Goal: Navigation & Orientation: Find specific page/section

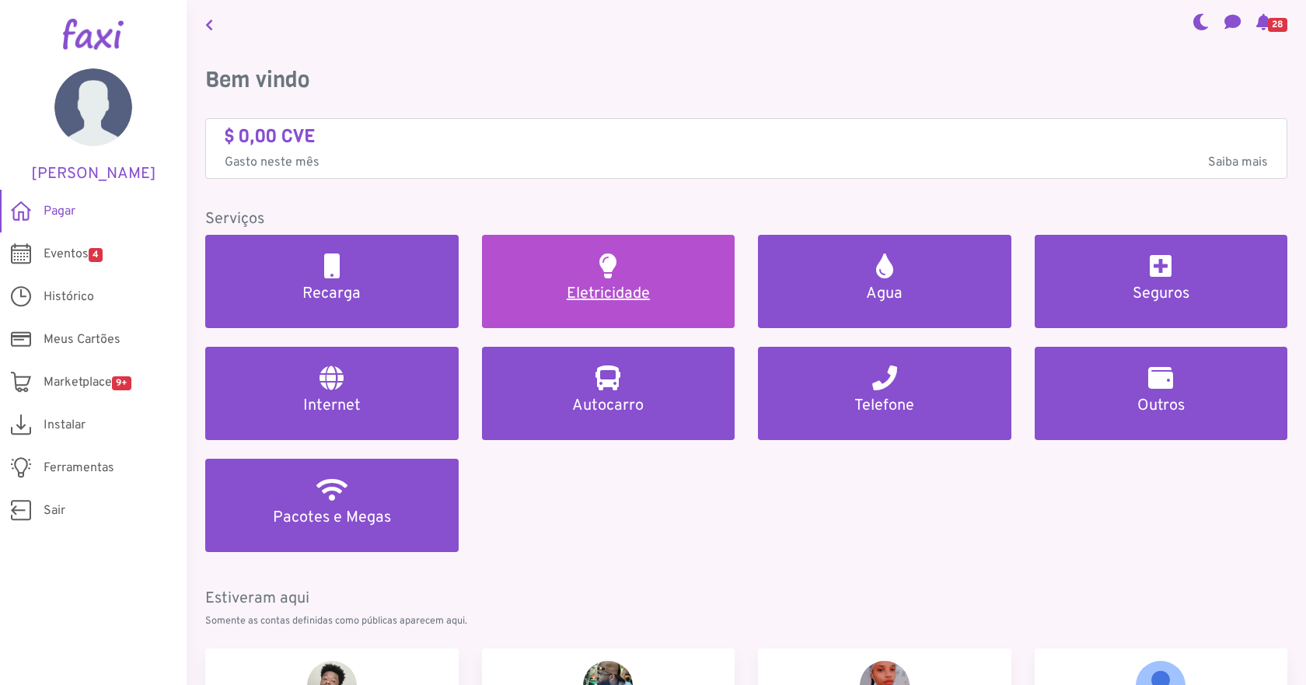
click at [625, 277] on link "Eletricidade" at bounding box center [608, 281] width 253 height 93
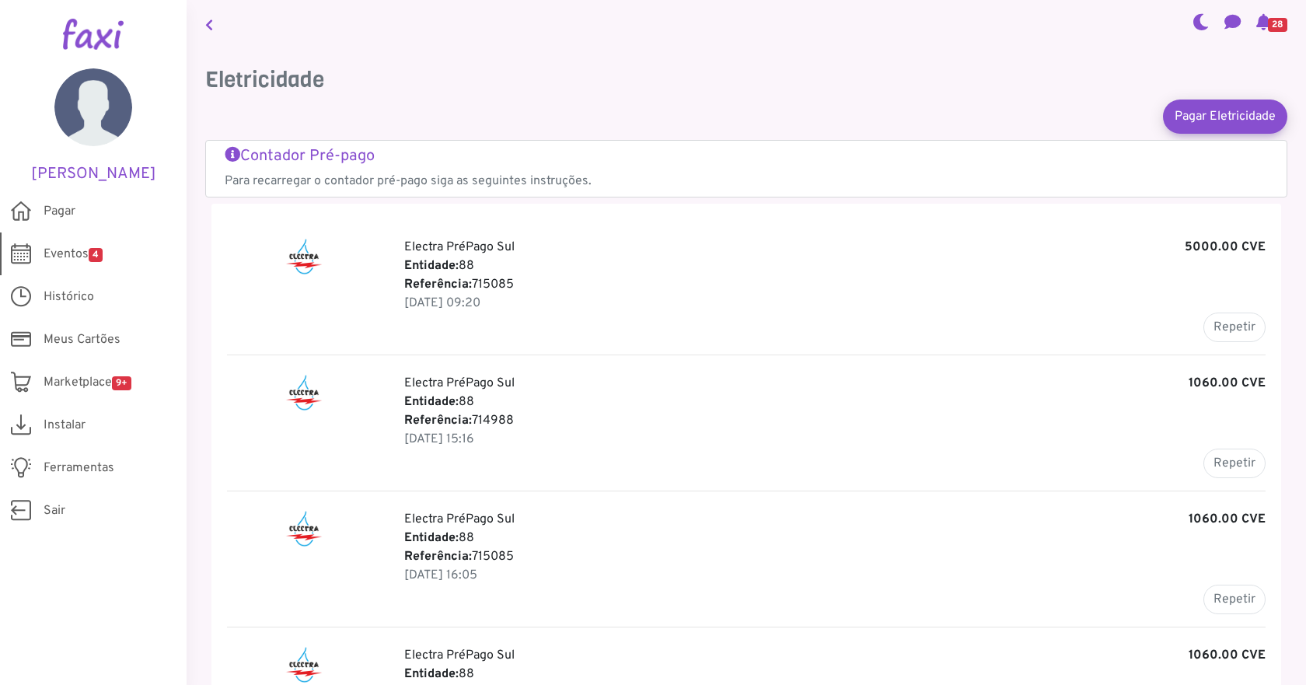
click at [89, 261] on span "Eventos 4" at bounding box center [73, 254] width 59 height 19
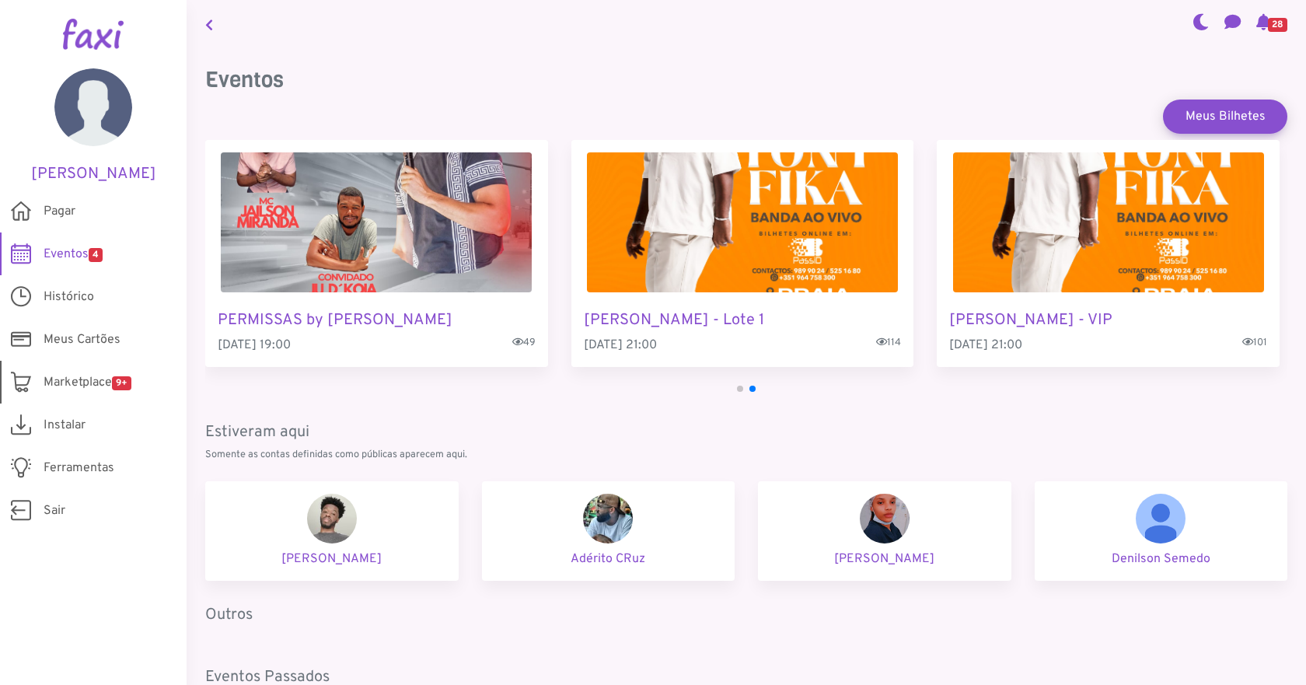
click at [50, 375] on span "Marketplace 9+" at bounding box center [88, 382] width 88 height 19
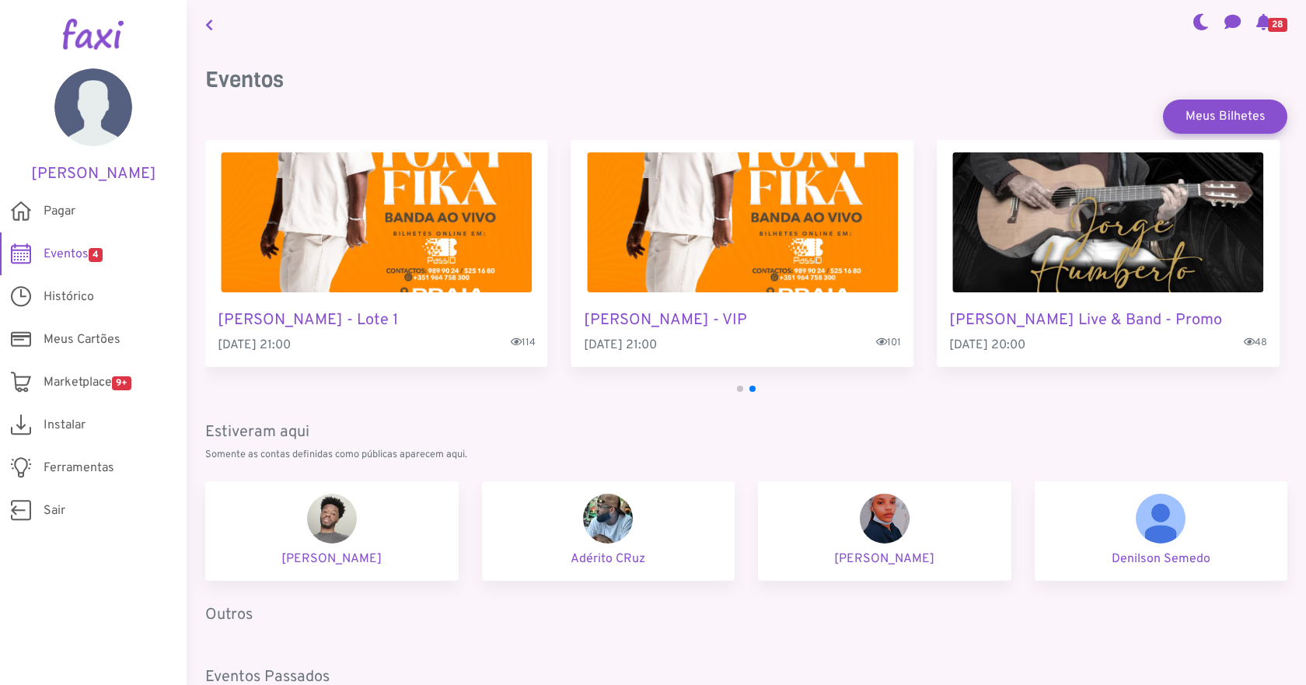
click at [387, 274] on img "2 / 4" at bounding box center [376, 222] width 311 height 140
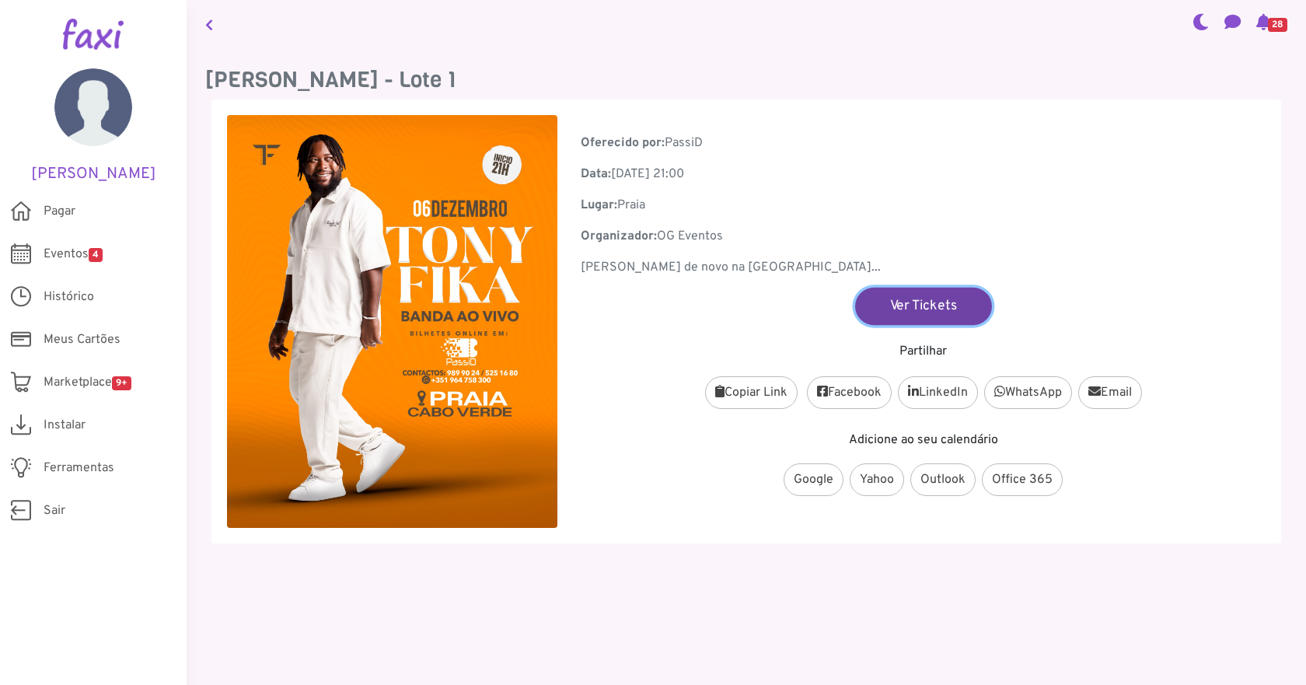
click at [894, 300] on link "Ver Tickets" at bounding box center [923, 305] width 137 height 37
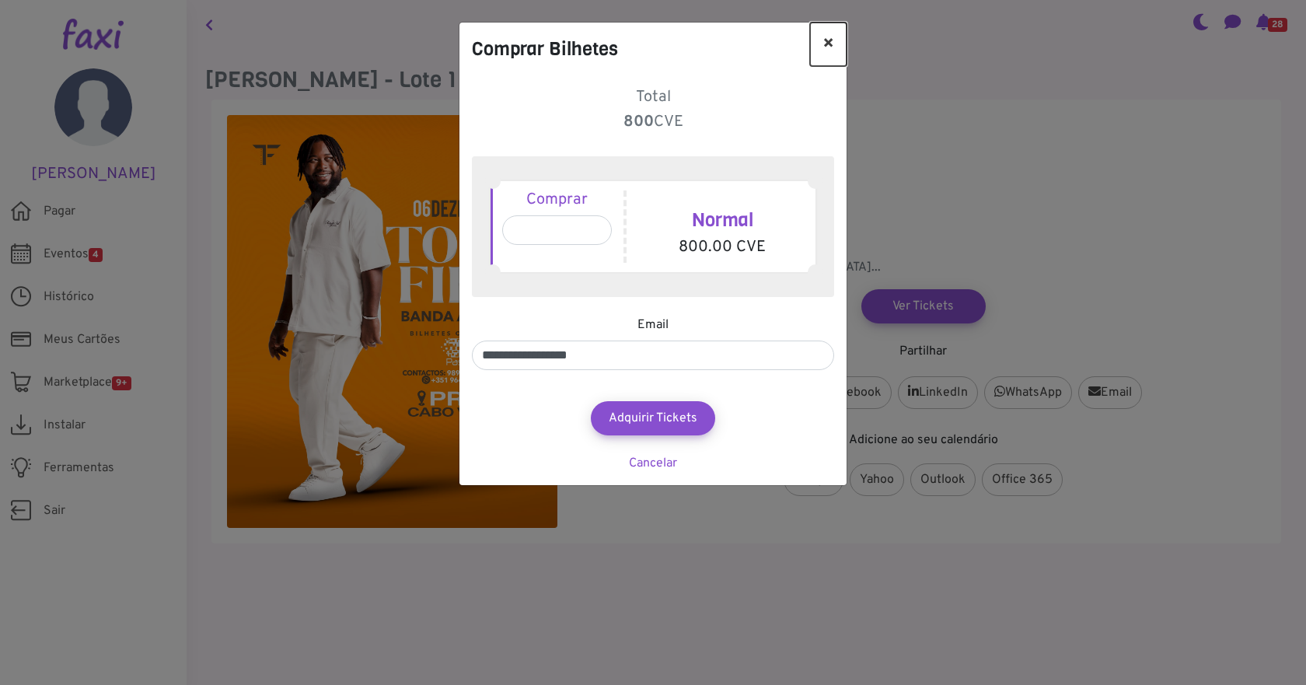
click at [830, 42] on button "×" at bounding box center [828, 45] width 37 height 44
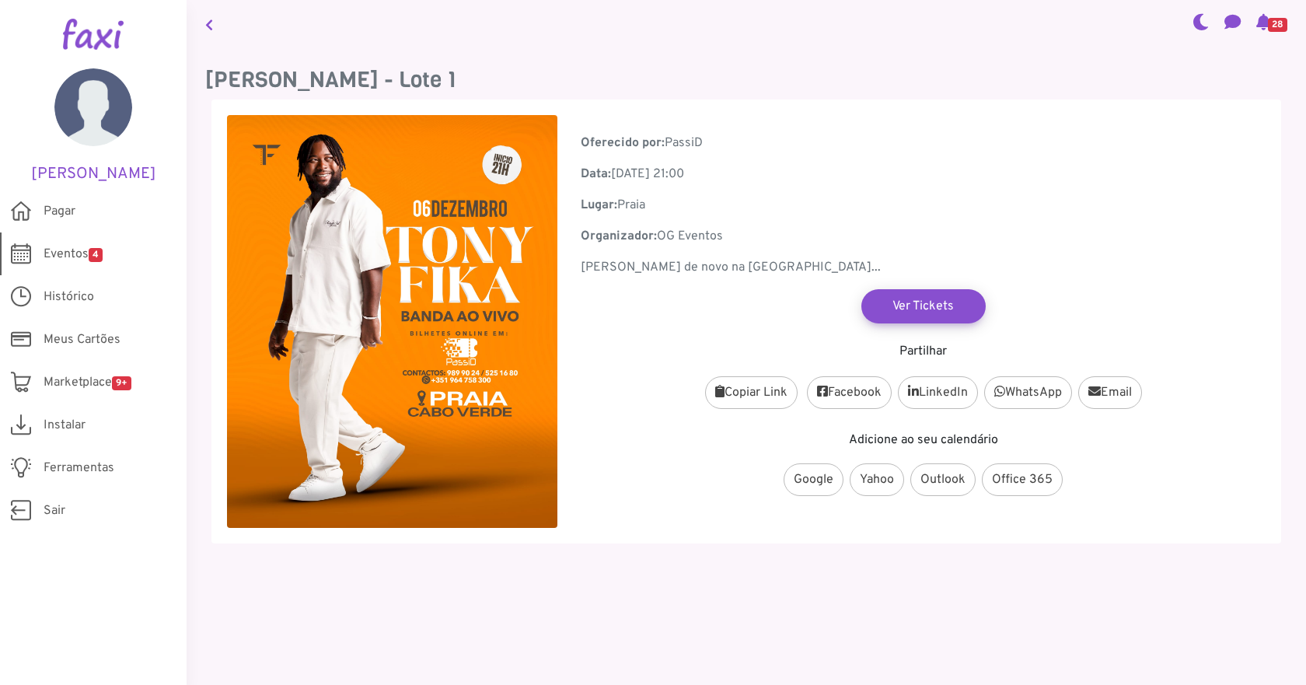
click at [82, 259] on span "Eventos 4" at bounding box center [73, 254] width 59 height 19
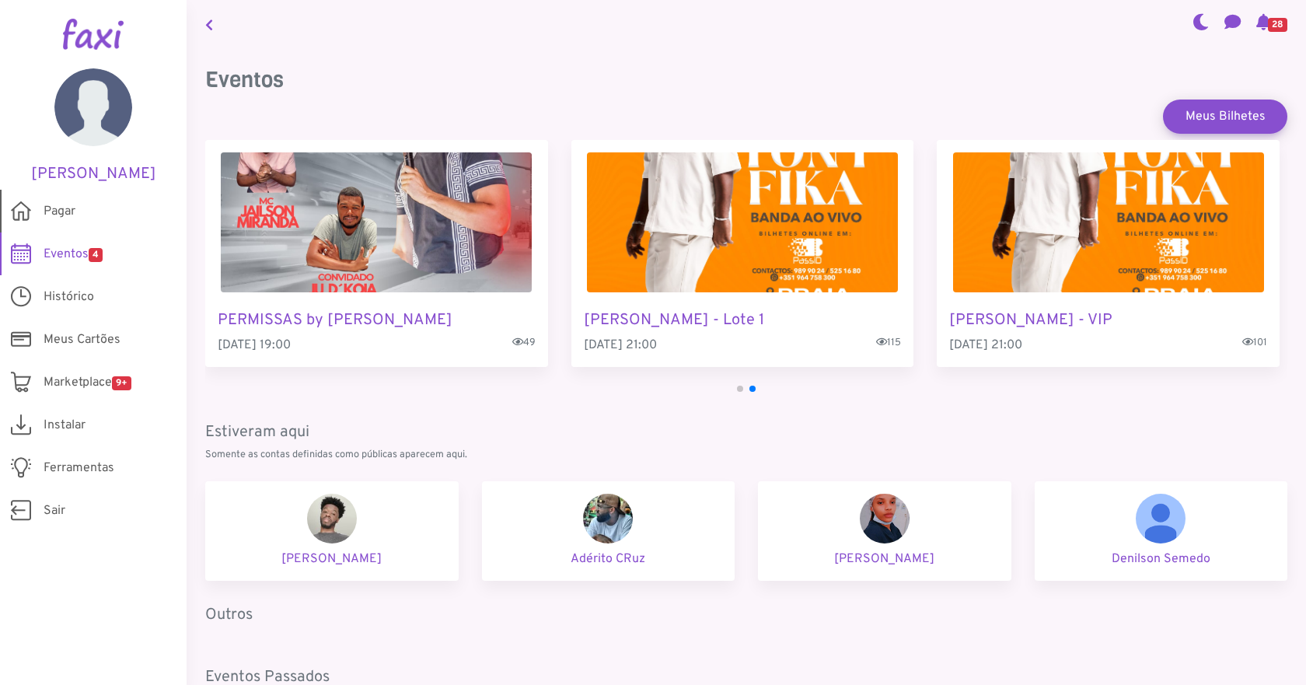
click at [75, 207] on span "Pagar" at bounding box center [60, 211] width 32 height 19
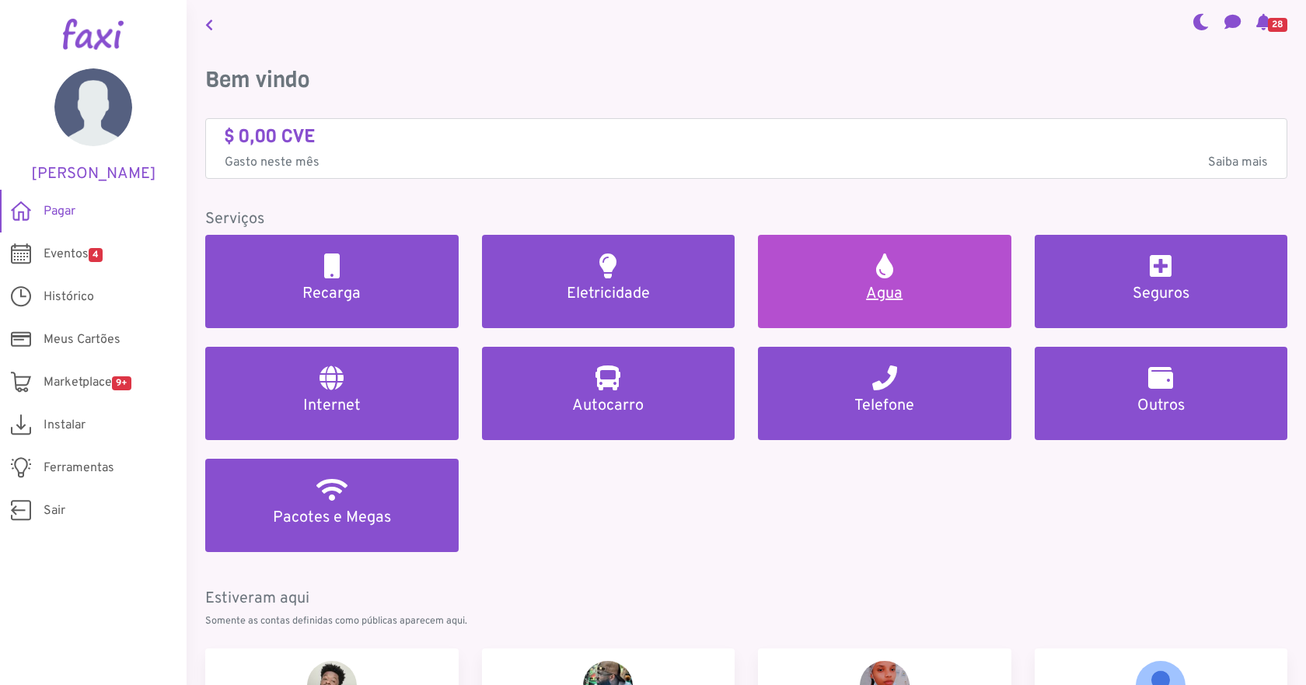
click at [863, 286] on h5 "Agua" at bounding box center [884, 293] width 216 height 19
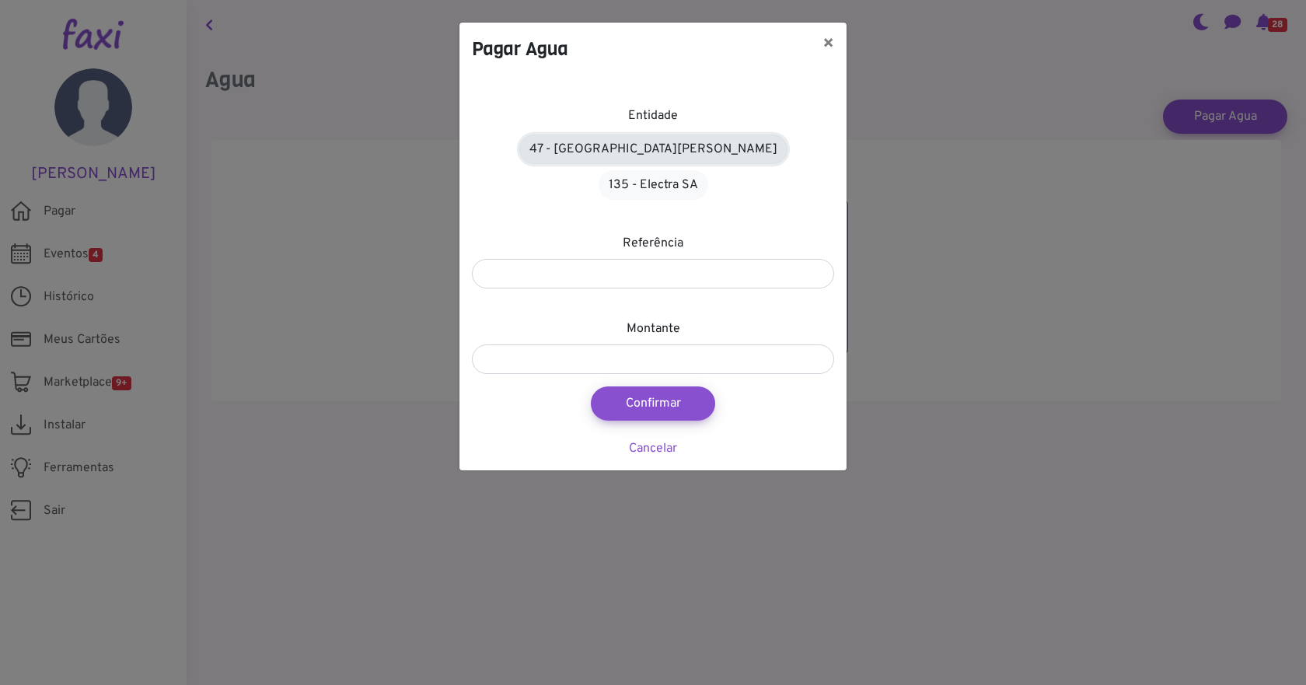
click at [619, 156] on link "47 - Àgua de Santiago" at bounding box center [653, 149] width 268 height 30
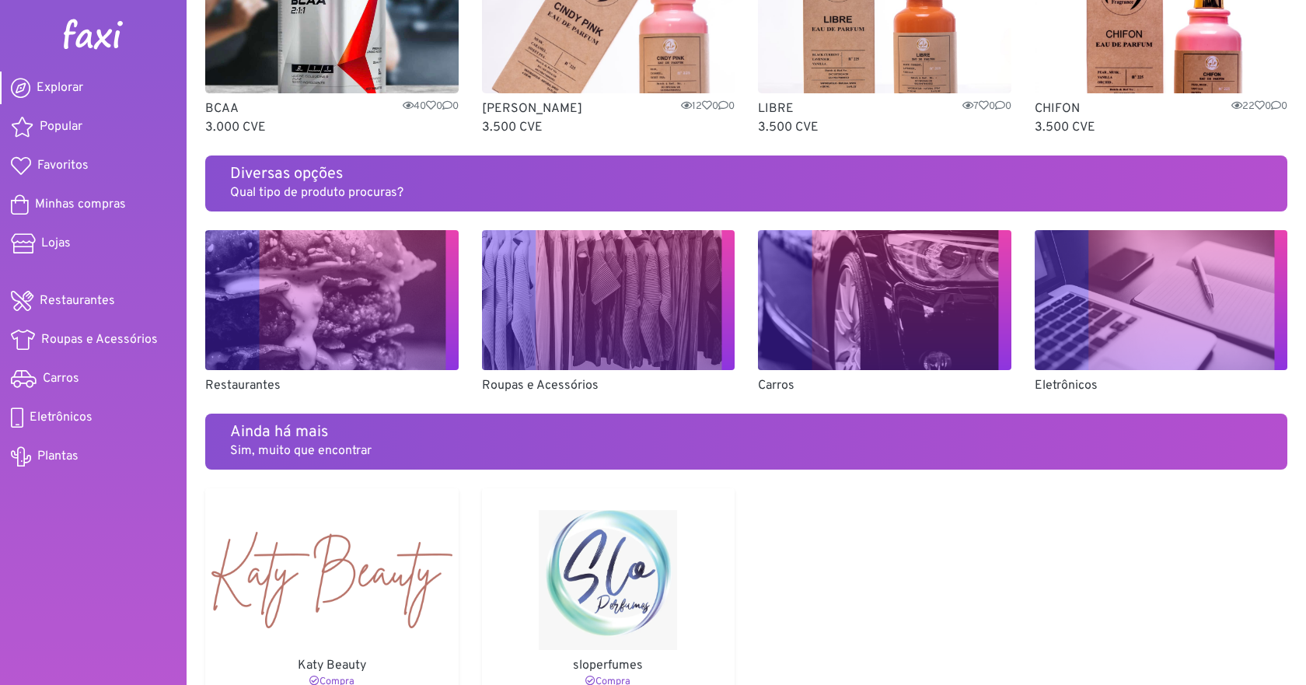
scroll to position [825, 0]
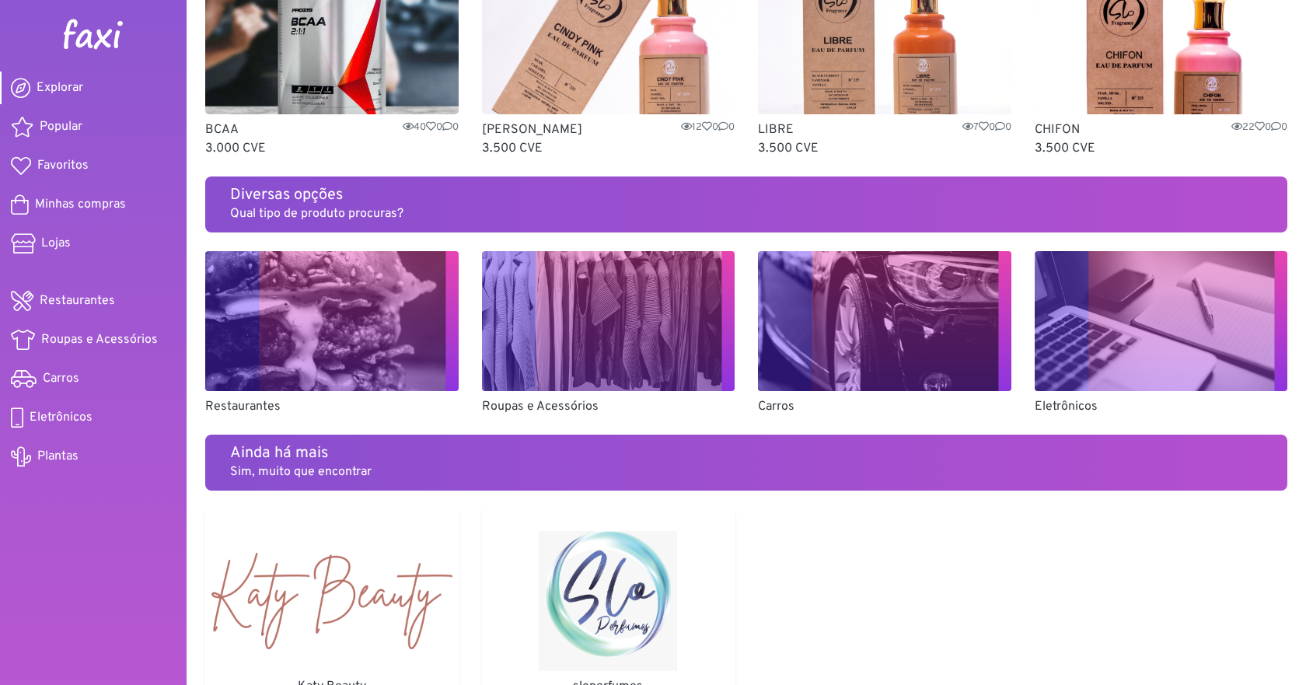
click at [884, 318] on img at bounding box center [884, 321] width 253 height 140
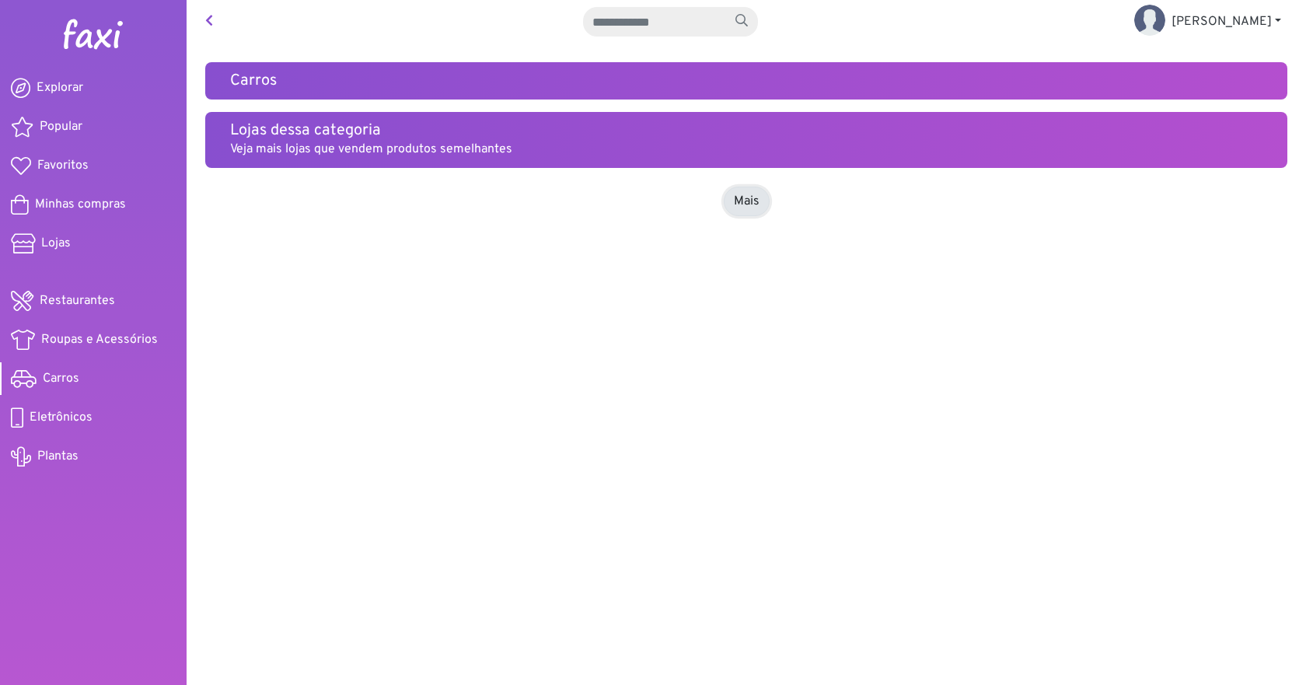
click at [742, 201] on link "Mais" at bounding box center [747, 202] width 46 height 30
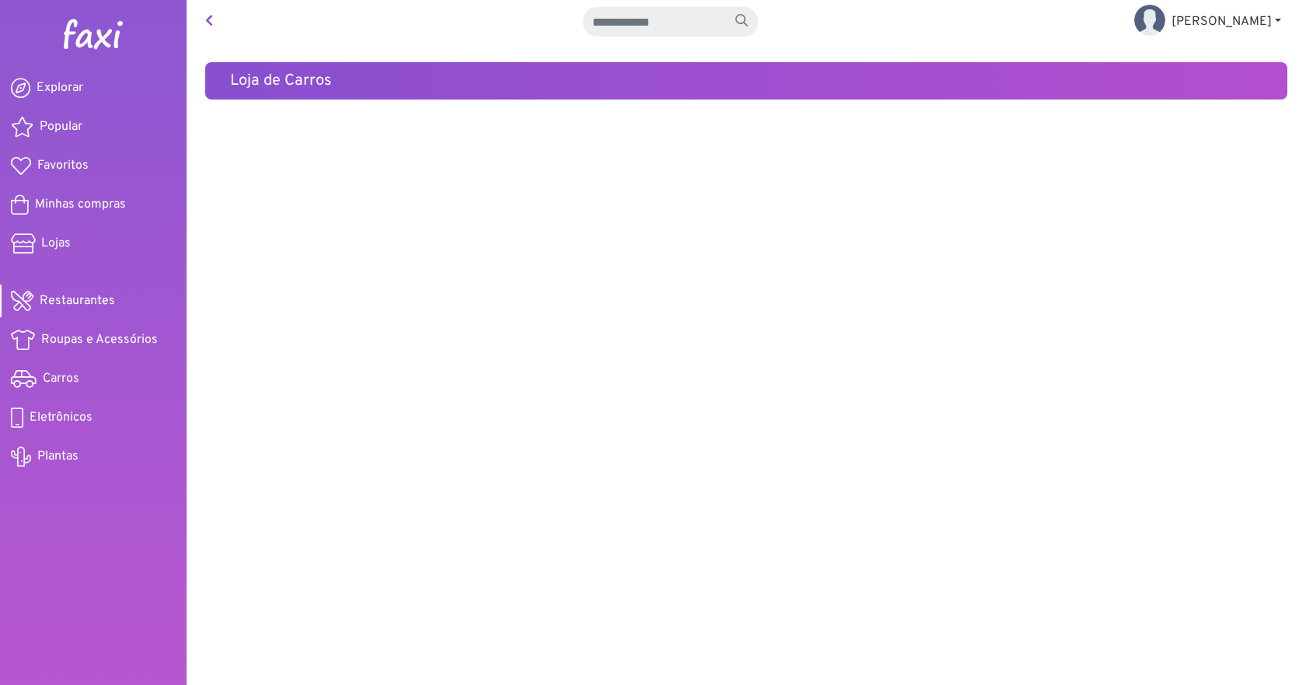
click at [100, 296] on span "Restaurantes" at bounding box center [77, 300] width 75 height 19
